Goal: Navigation & Orientation: Find specific page/section

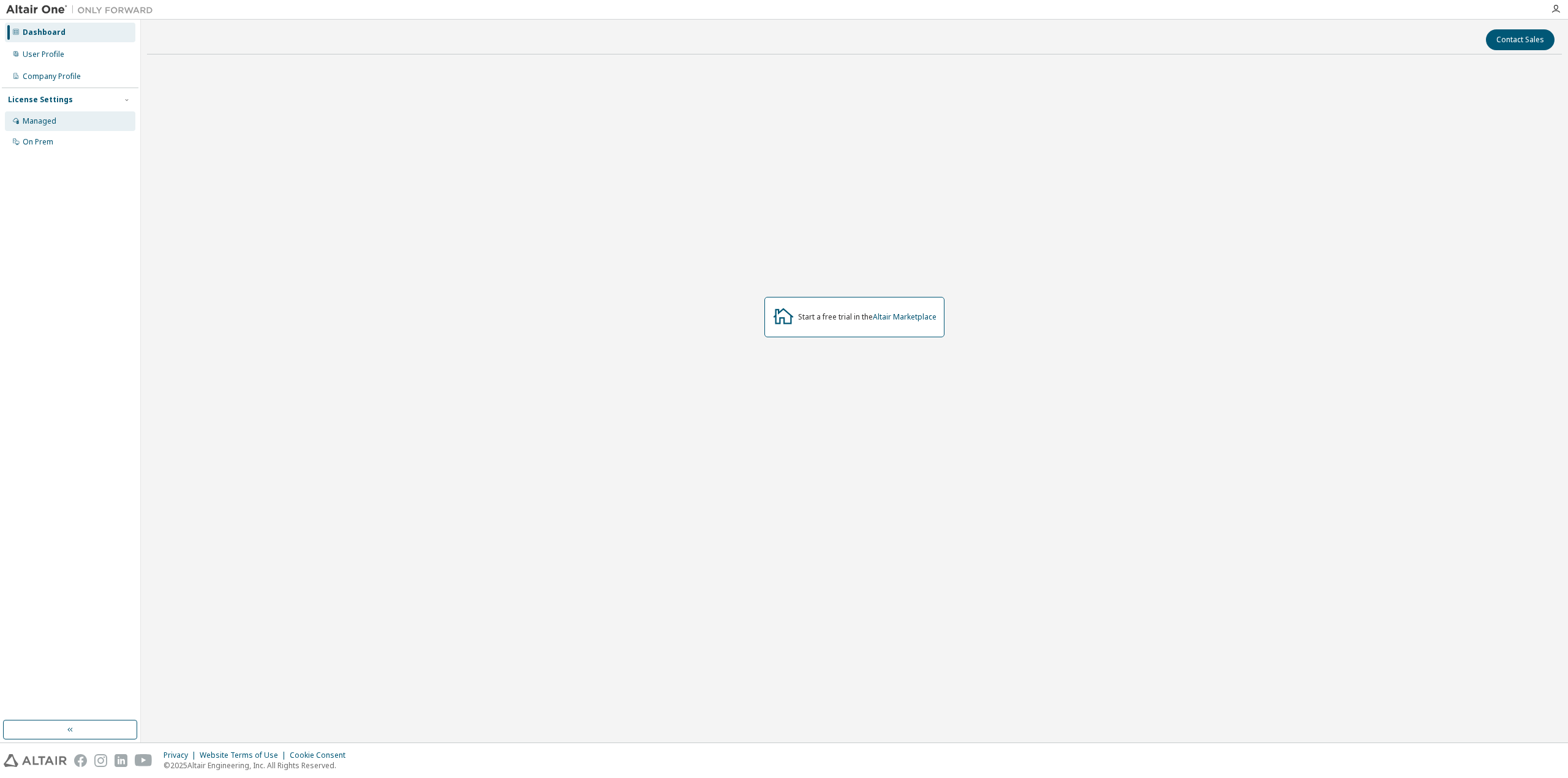
click at [83, 116] on div "Managed" at bounding box center [69, 121] width 130 height 20
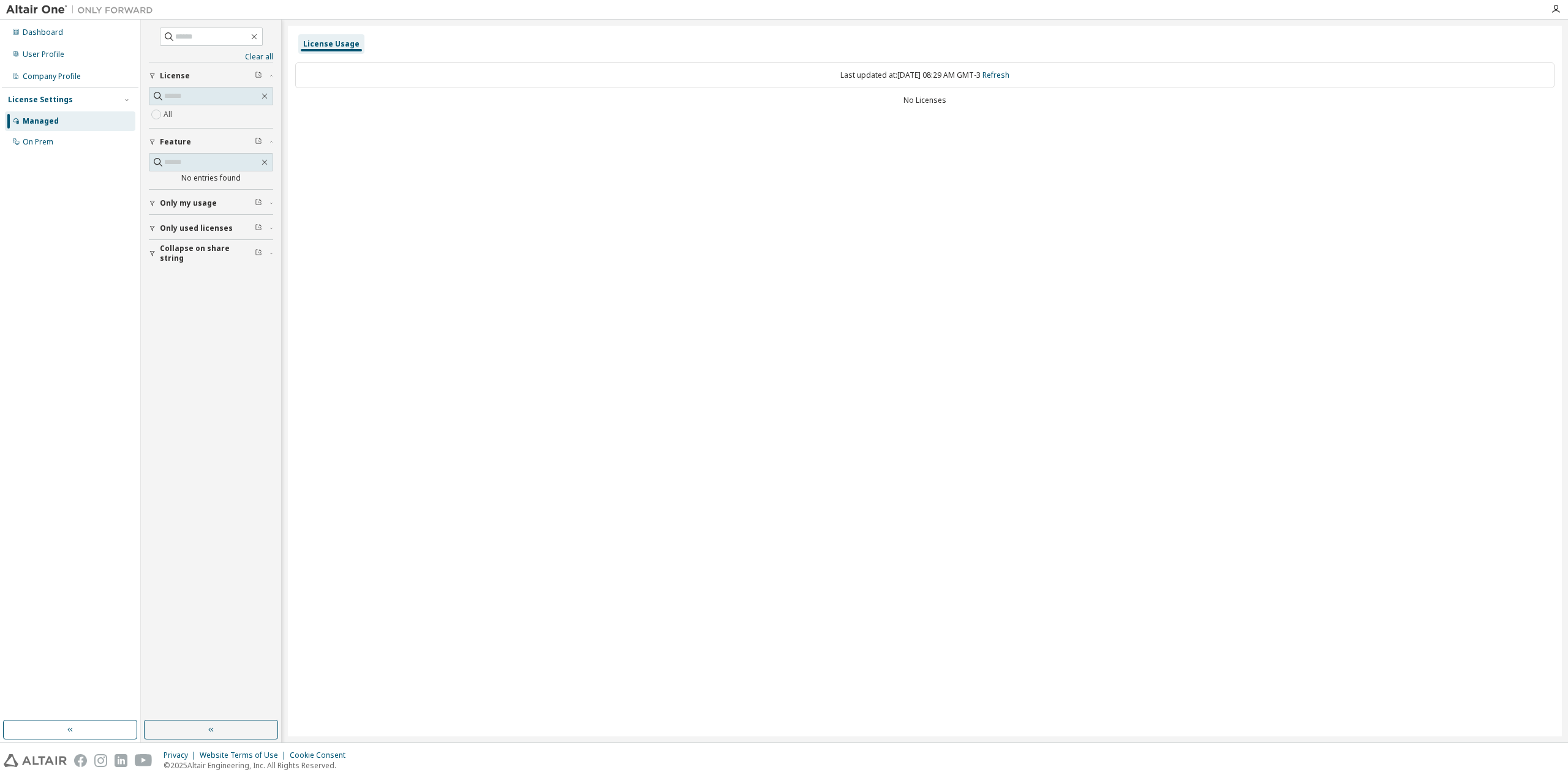
click at [211, 229] on span "Only used licenses" at bounding box center [196, 228] width 73 height 9
click at [185, 286] on span "Collapse on share string" at bounding box center [208, 289] width 95 height 20
click at [67, 50] on div "User Profile" at bounding box center [69, 54] width 130 height 20
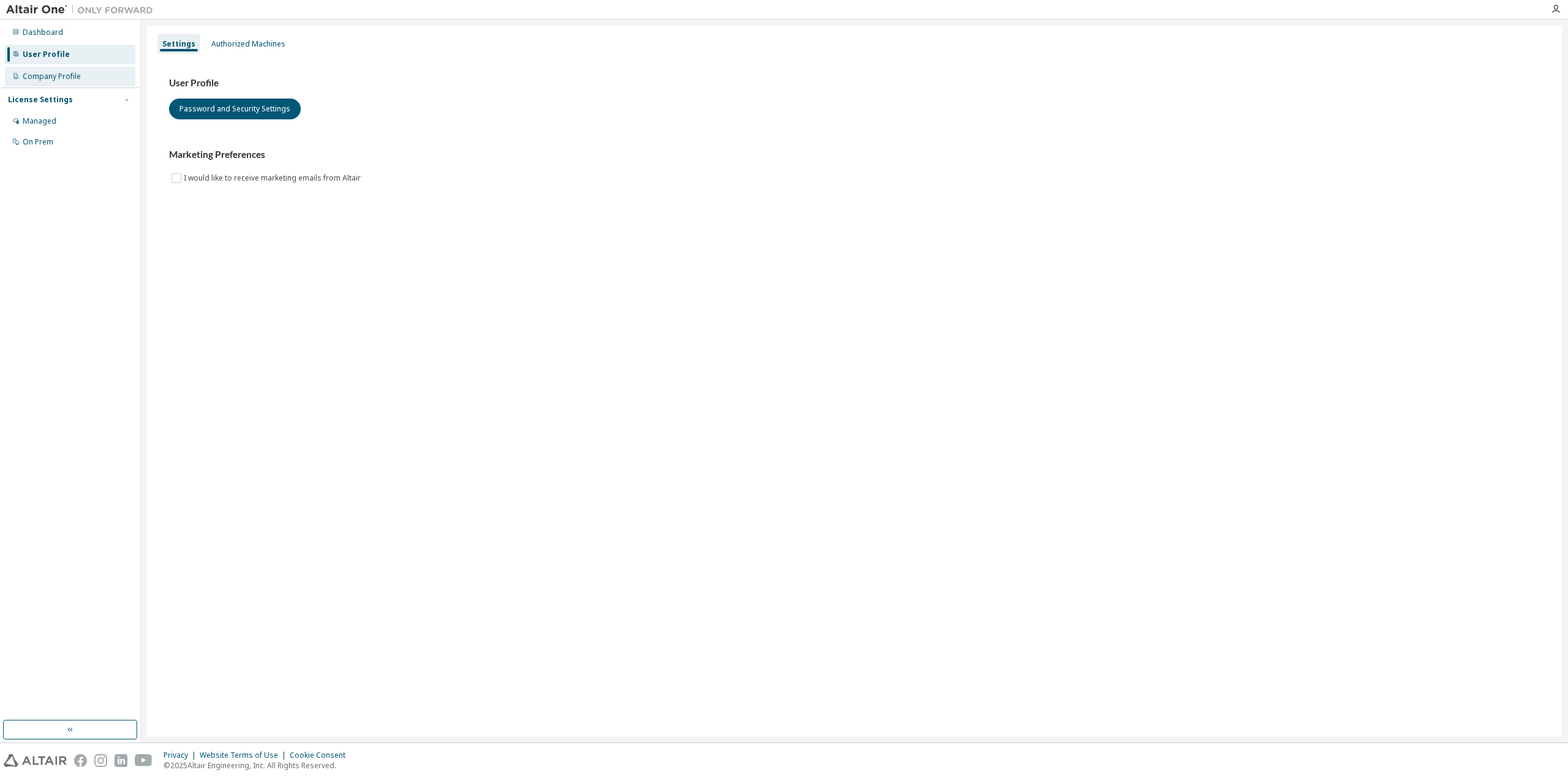
click at [73, 81] on div "Company Profile" at bounding box center [69, 77] width 130 height 20
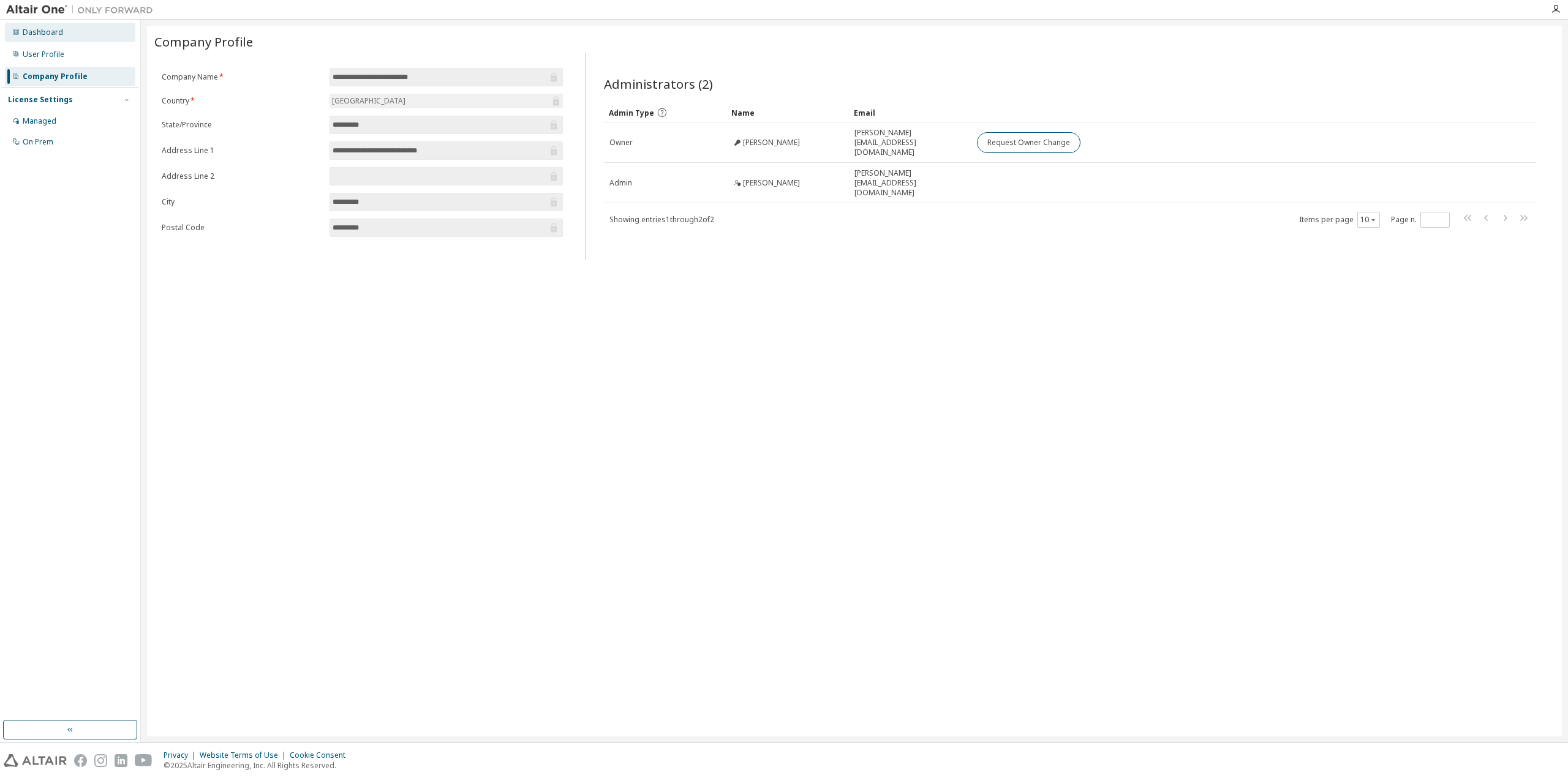
click at [91, 36] on div "Dashboard" at bounding box center [69, 32] width 130 height 20
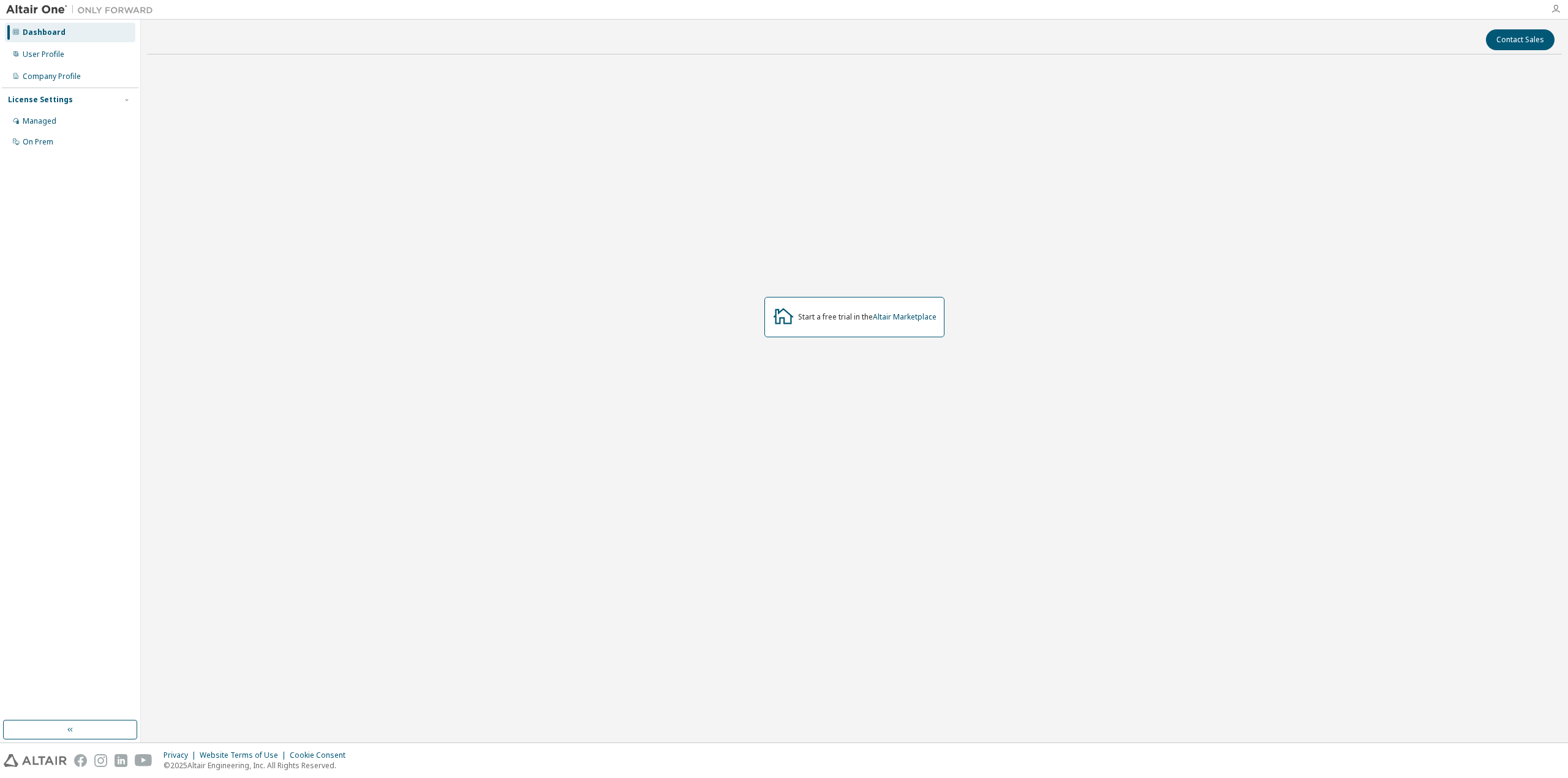
click at [1559, 7] on icon "button" at bounding box center [1555, 9] width 9 height 9
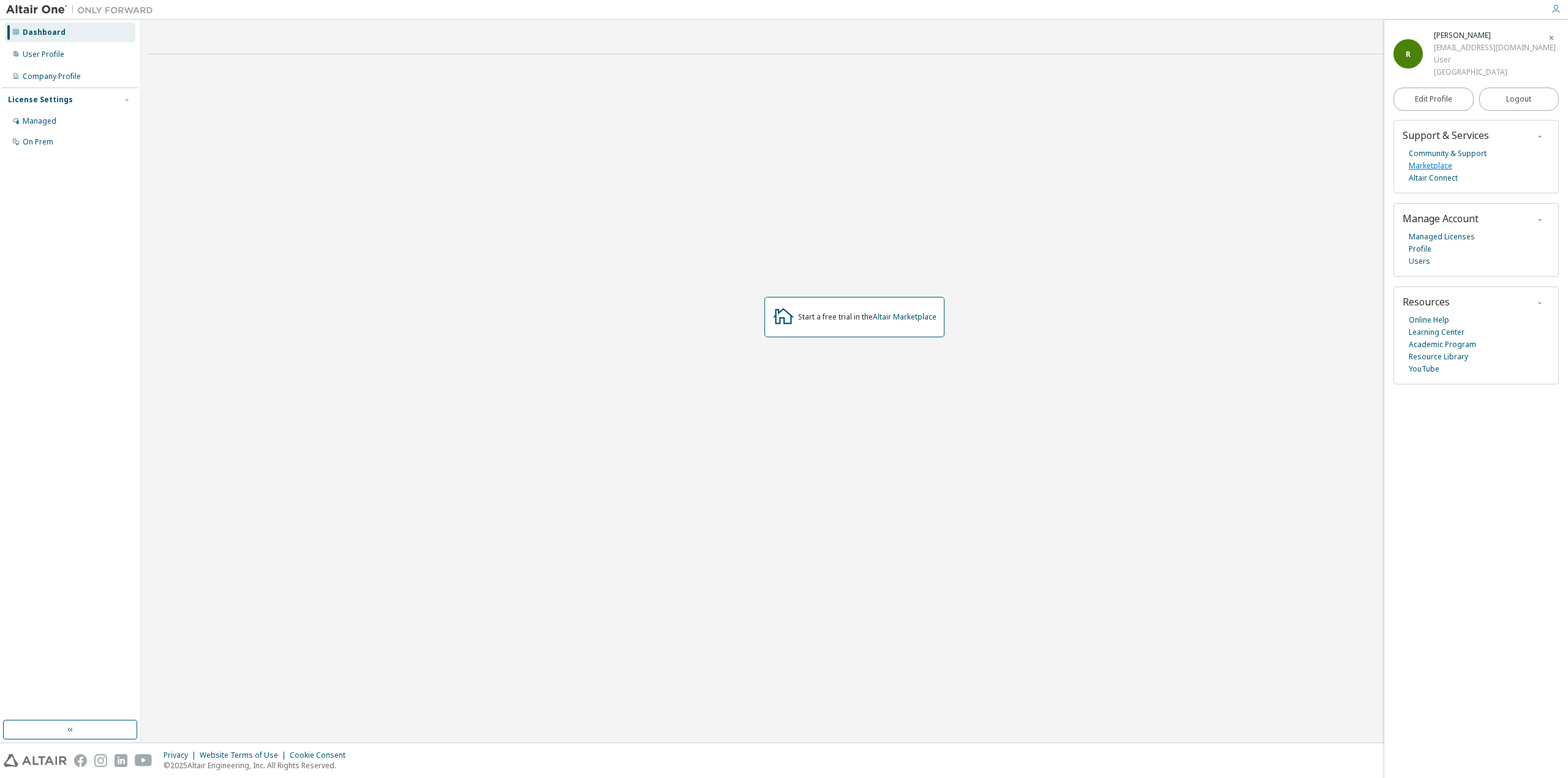
click at [1430, 166] on link "Marketplace" at bounding box center [1430, 166] width 43 height 13
